Goal: Task Accomplishment & Management: Complete application form

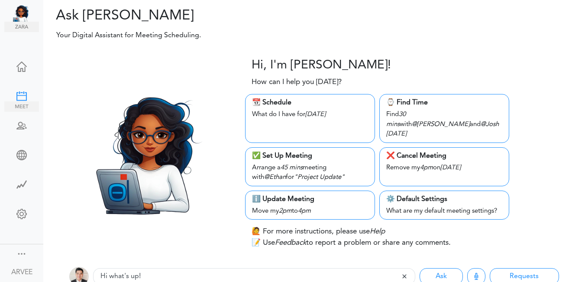
click at [20, 96] on div at bounding box center [21, 95] width 35 height 9
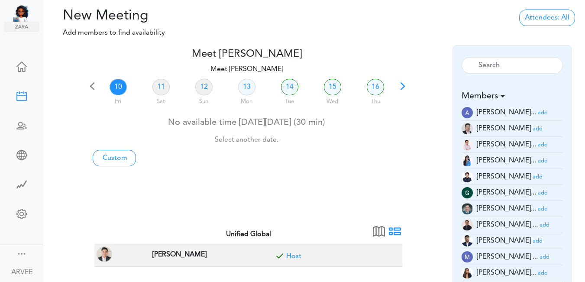
click at [404, 84] on span at bounding box center [403, 89] width 12 height 12
click at [293, 86] on link "21" at bounding box center [289, 87] width 17 height 16
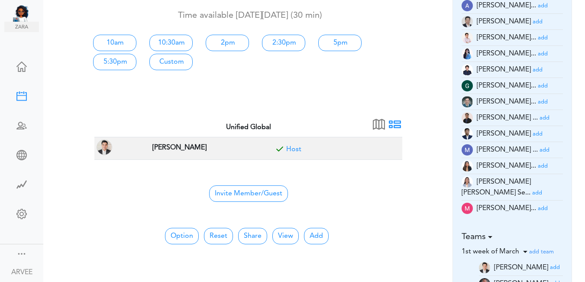
scroll to position [112, 0]
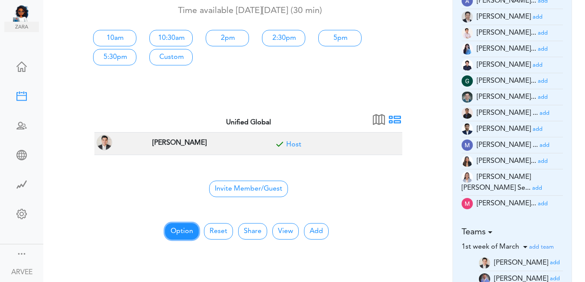
click at [185, 230] on button "Option" at bounding box center [182, 231] width 34 height 16
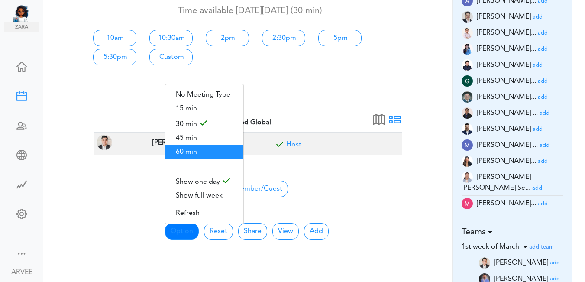
click at [177, 150] on span "60 min" at bounding box center [204, 152] width 78 height 14
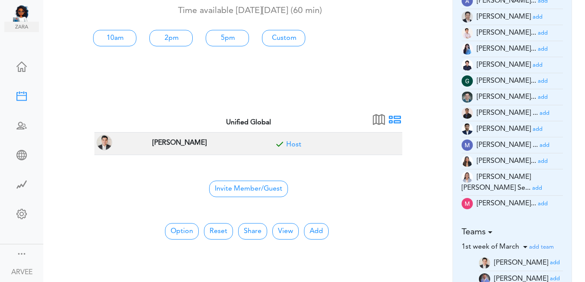
click at [177, 150] on td "ARVEE FLORES" at bounding box center [206, 144] width 123 height 23
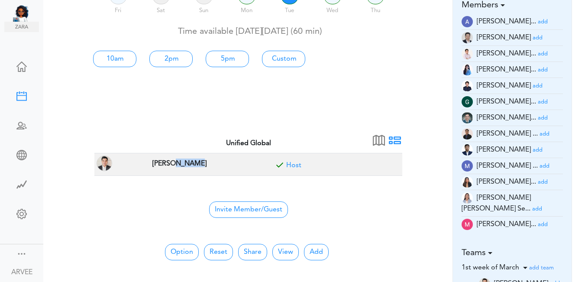
scroll to position [90, 0]
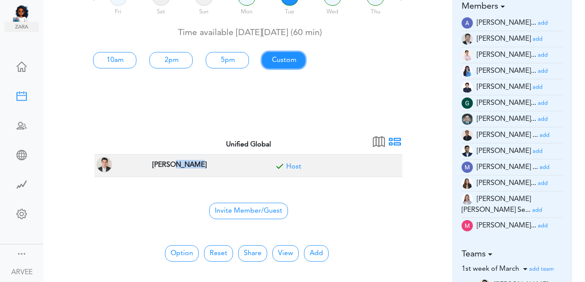
click at [288, 60] on link "Custom" at bounding box center [283, 60] width 43 height 16
type input "Meet ARVEE FLORES"
type input "https://us02web.zoom.us/j/9174257685?pwd=VUE3Y2Fpem5ORktDVUZkeE9Yc01vZz09"
type input "2025-10-21T10:00"
type input "2025-10-21T11:00"
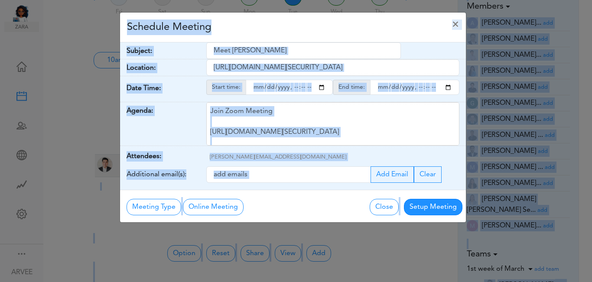
click at [273, 21] on div "Schedule Meeting ×" at bounding box center [293, 28] width 346 height 30
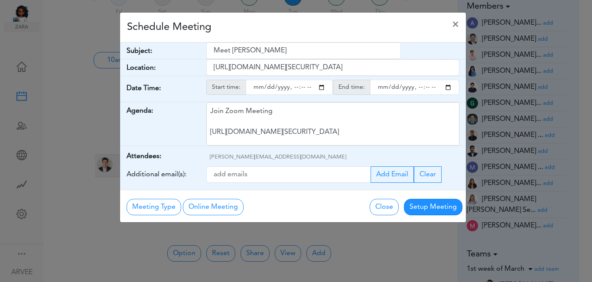
click at [273, 21] on div "Schedule Meeting ×" at bounding box center [293, 28] width 346 height 30
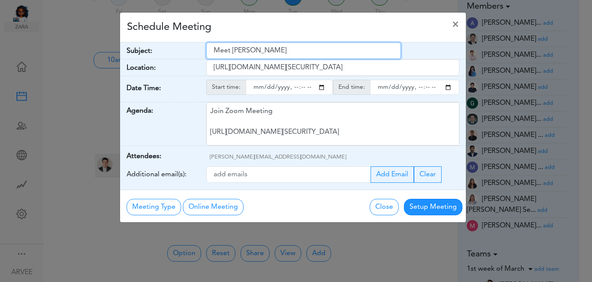
click at [213, 51] on input "Meet ARVEE FLORES" at bounding box center [303, 50] width 194 height 16
drag, startPoint x: 213, startPoint y: 50, endPoint x: 279, endPoint y: 53, distance: 65.9
click at [279, 53] on input "Meet ARVEE FLORES" at bounding box center [303, 50] width 194 height 16
paste input "Internal Call Dig Coop 2025 Tax Plan"
type input "Internal Call Dig Coop 2025 Tax Plan"
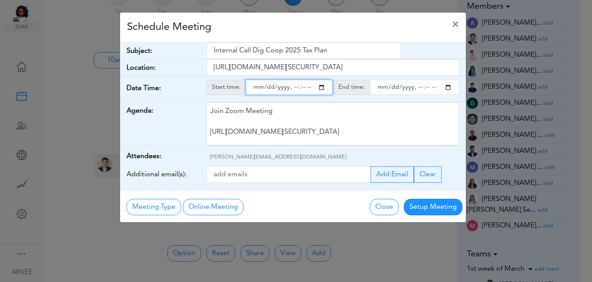
click at [319, 87] on input "starttime" at bounding box center [289, 87] width 87 height 15
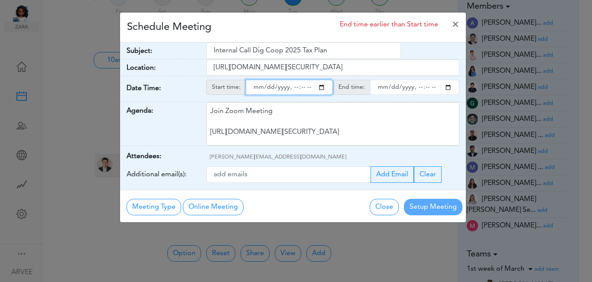
click at [292, 86] on input "starttime" at bounding box center [289, 87] width 87 height 15
type input "2025-10-21T19:00"
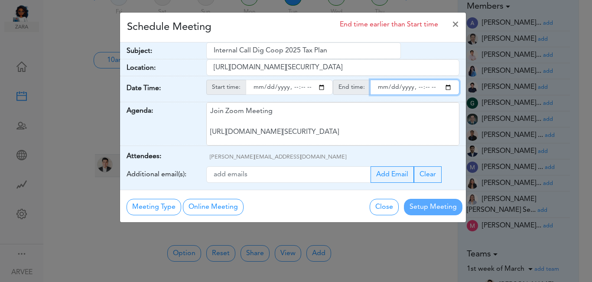
click at [447, 89] on input "endtime" at bounding box center [414, 87] width 89 height 15
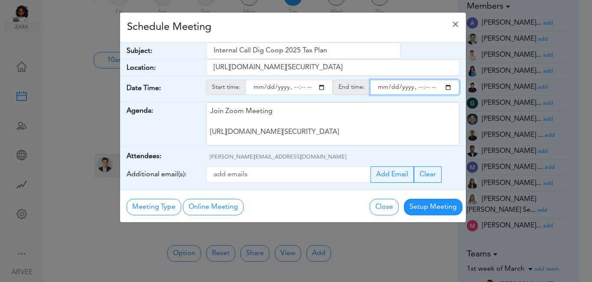
click at [416, 88] on input "endtime" at bounding box center [414, 87] width 89 height 15
type input "2025-10-21T20:00"
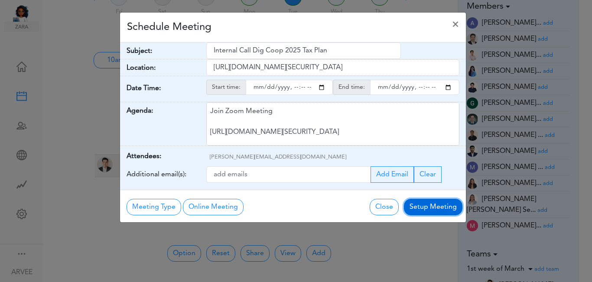
click at [427, 208] on button "Setup Meeting" at bounding box center [433, 207] width 58 height 16
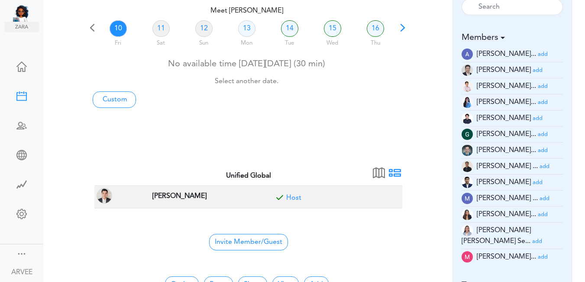
scroll to position [36, 0]
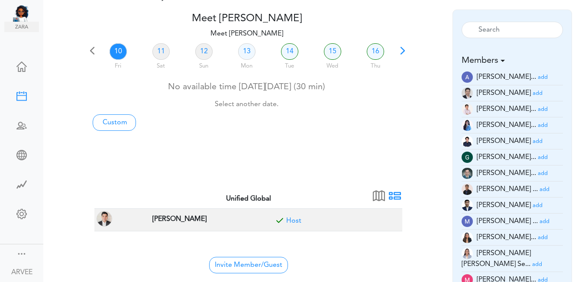
click at [400, 49] on span at bounding box center [403, 54] width 12 height 12
click at [331, 53] on link "22" at bounding box center [332, 51] width 17 height 16
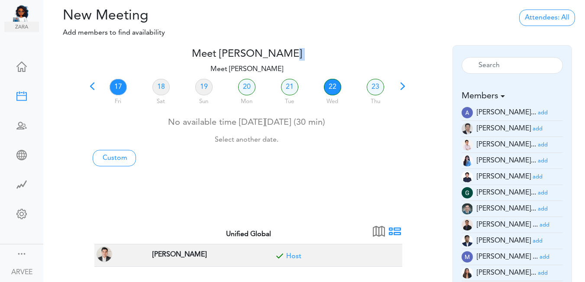
click at [331, 53] on h4 "Meet ARVEE FLORES" at bounding box center [246, 54] width 321 height 13
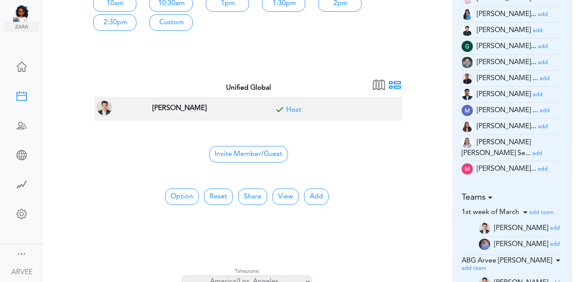
scroll to position [173, 0]
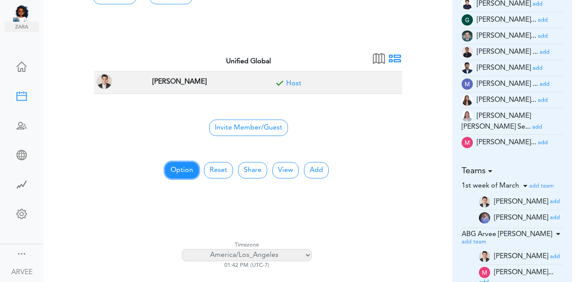
click at [179, 170] on button "Option" at bounding box center [182, 170] width 34 height 16
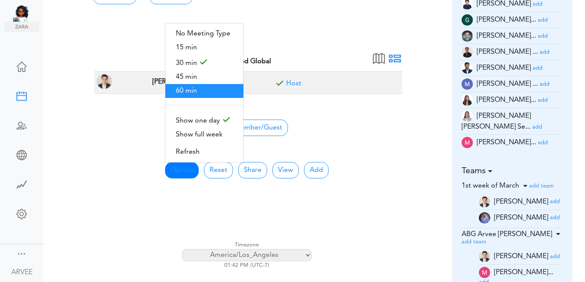
click at [204, 86] on span "60 min" at bounding box center [204, 91] width 78 height 14
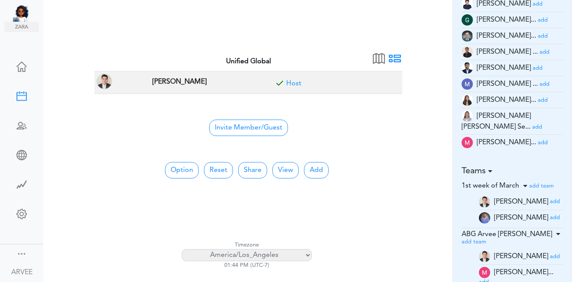
drag, startPoint x: 204, startPoint y: 86, endPoint x: 220, endPoint y: 87, distance: 15.6
click at [204, 87] on td "ARVEE FLORES" at bounding box center [206, 82] width 123 height 23
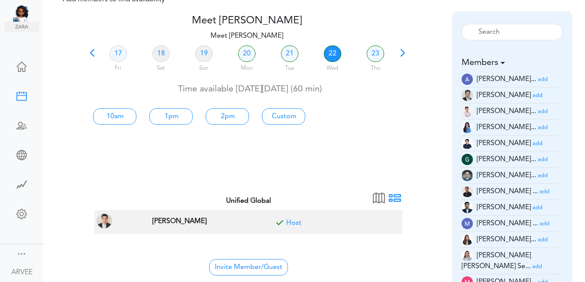
scroll to position [30, 0]
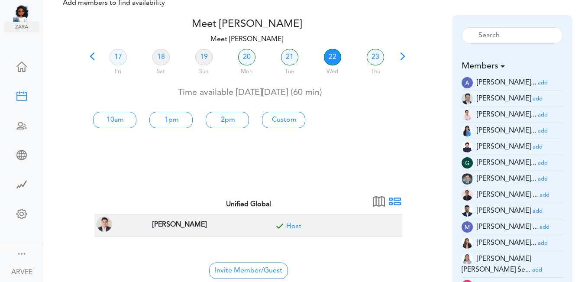
click at [330, 57] on link "22" at bounding box center [332, 57] width 17 height 16
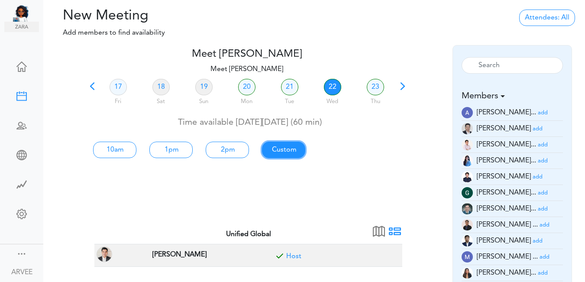
click at [285, 149] on link "Custom" at bounding box center [283, 150] width 43 height 16
type input "Meet ARVEE FLORES"
type input "https://us02web.zoom.us/j/9174257685?pwd=VUE3Y2Fpem5ORktDVUZkeE9Yc01vZz09"
type input "2025-10-22T10:00"
type input "2025-10-22T11:00"
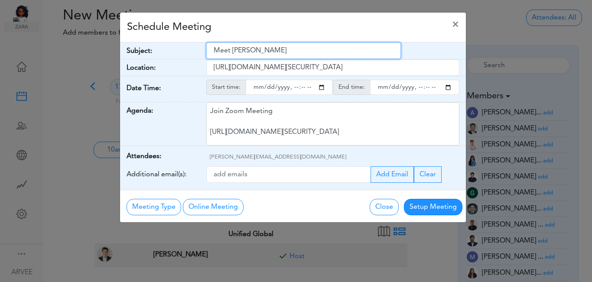
click at [213, 51] on input "Meet ARVEE FLORES" at bounding box center [303, 50] width 194 height 16
drag, startPoint x: 213, startPoint y: 51, endPoint x: 286, endPoint y: 50, distance: 73.2
click at [286, 50] on input "Meet ARVEE FLORES" at bounding box center [303, 50] width 194 height 16
paste input "Call with client - Dig Coop 2025 Tax Plan"
type input "Call with client - Dig Coop 2025 Tax Plan"
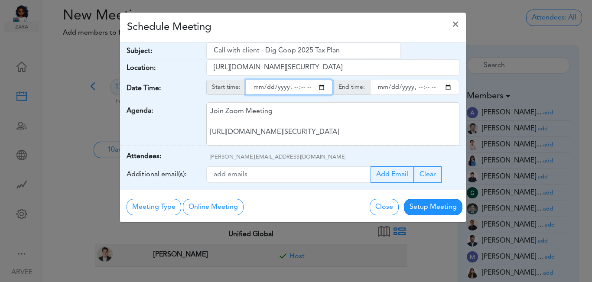
click at [321, 88] on input "starttime" at bounding box center [289, 87] width 87 height 15
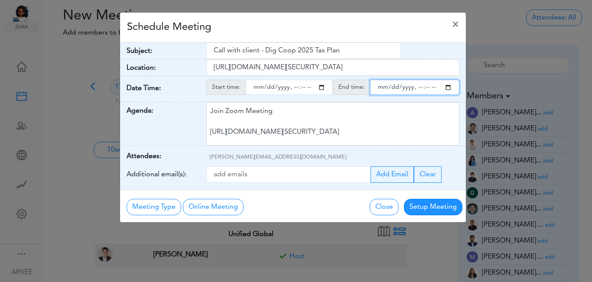
type input "2025-10-22T16:00"
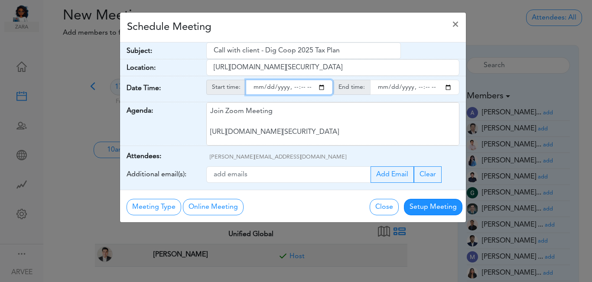
click at [448, 89] on input "endtime" at bounding box center [414, 87] width 89 height 15
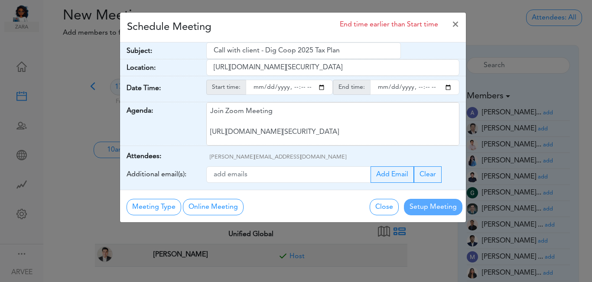
type input "2025-10-22T17:00"
click at [268, 24] on div "Schedule Meeting End time earlier than Start time ×" at bounding box center [293, 28] width 346 height 30
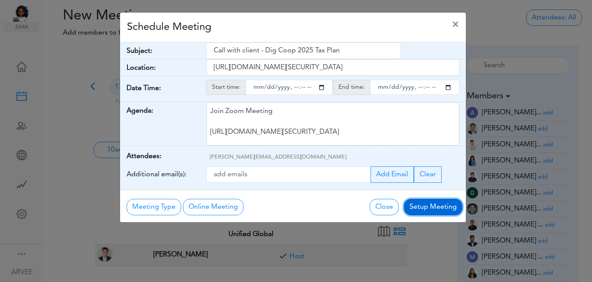
click at [425, 207] on button "Setup Meeting" at bounding box center [433, 207] width 58 height 16
